Goal: Information Seeking & Learning: Learn about a topic

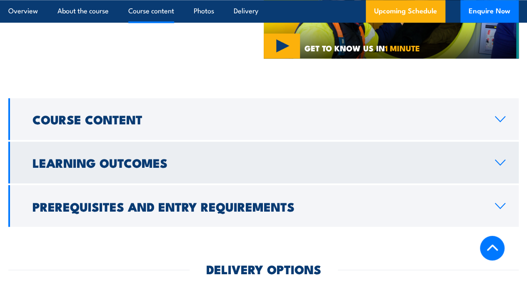
scroll to position [615, 0]
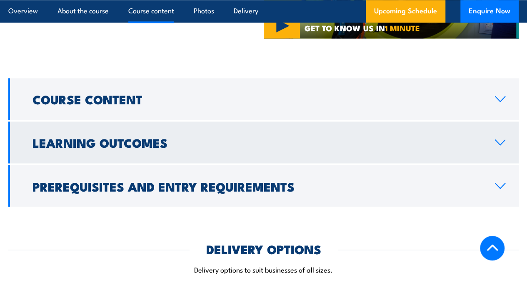
click at [197, 163] on link "Learning Outcomes" at bounding box center [263, 142] width 511 height 42
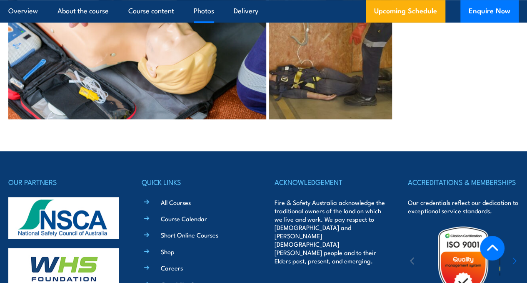
scroll to position [1928, 0]
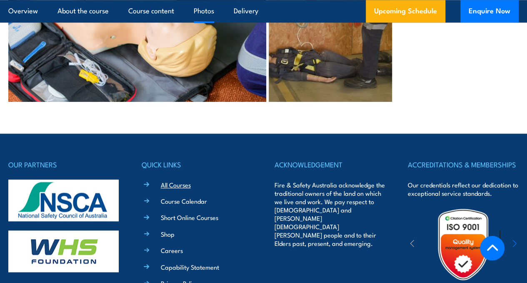
click at [178, 189] on link "All Courses" at bounding box center [176, 184] width 30 height 9
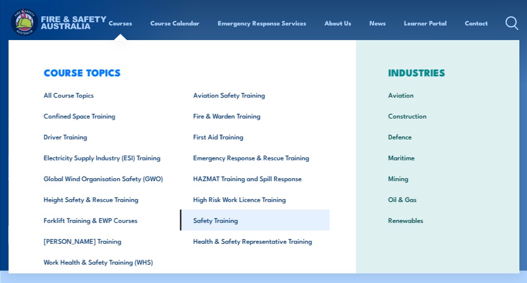
scroll to position [0, 0]
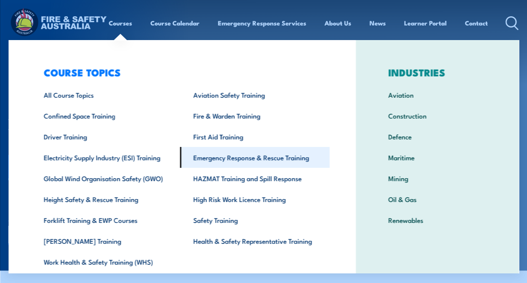
click at [230, 162] on link "Emergency Response & Rescue Training" at bounding box center [255, 157] width 150 height 21
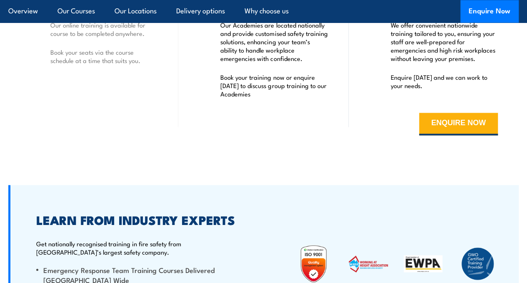
scroll to position [2219, 0]
